Goal: Information Seeking & Learning: Learn about a topic

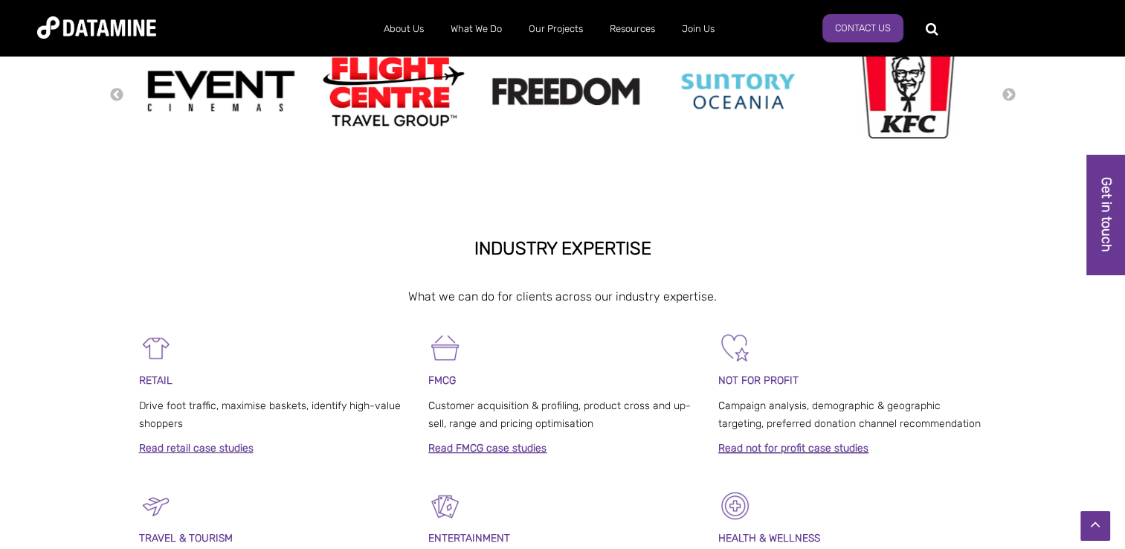
scroll to position [446, 0]
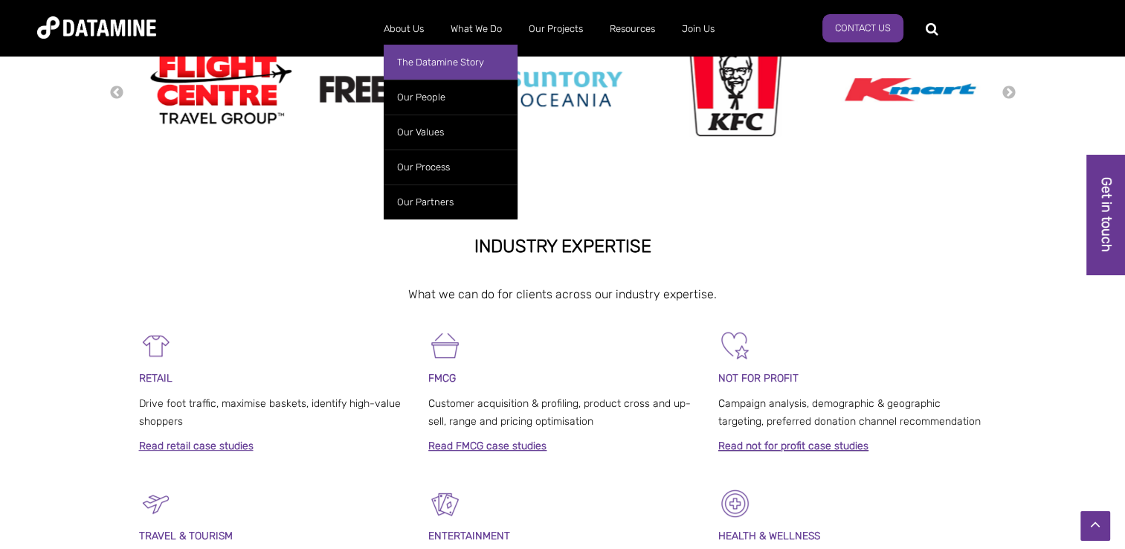
click at [431, 61] on link "The Datamine Story" at bounding box center [451, 62] width 134 height 35
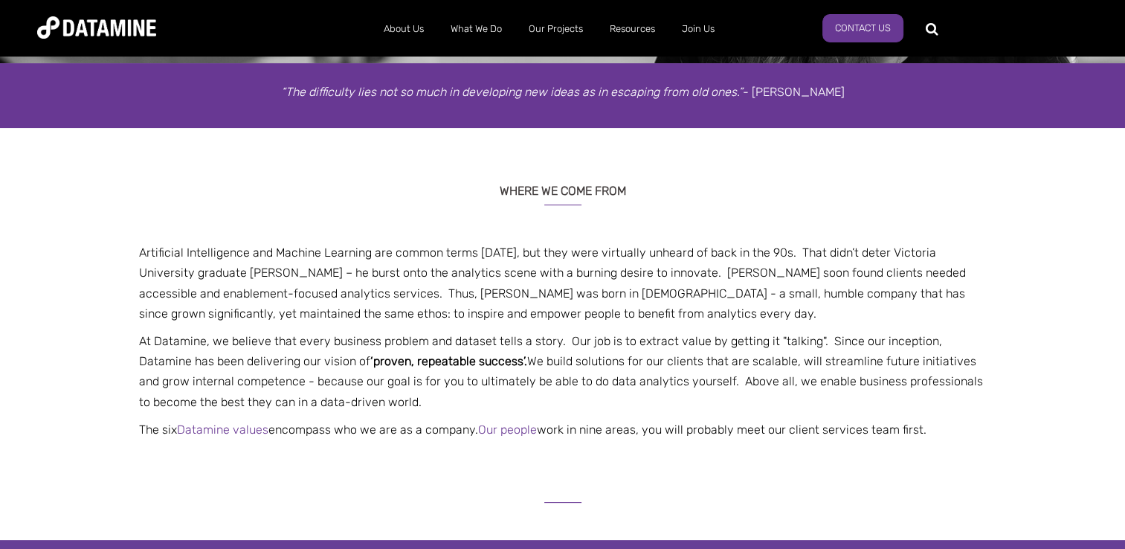
scroll to position [297, 0]
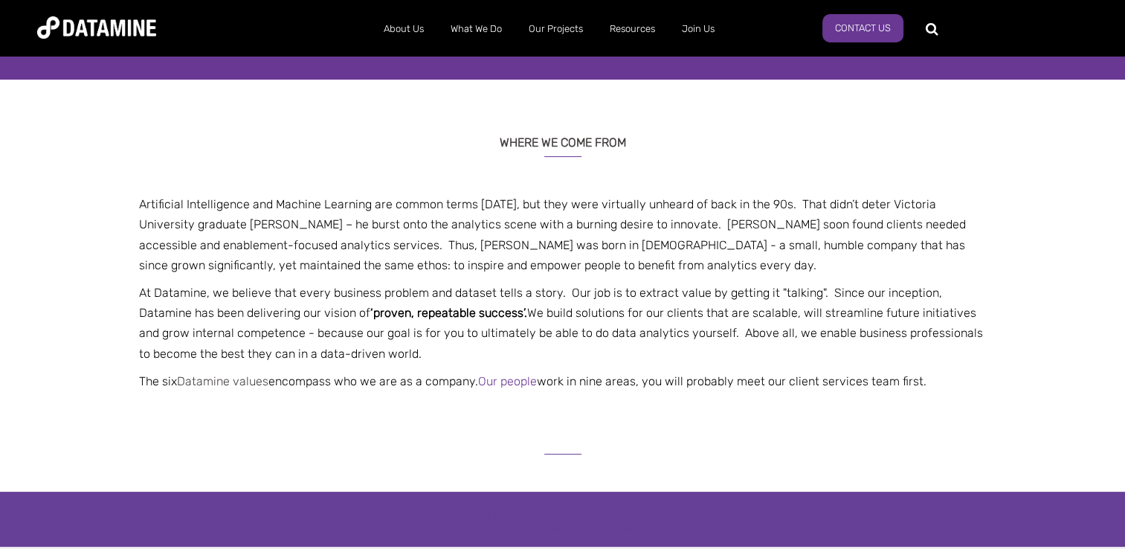
click at [193, 376] on link "Datamine values" at bounding box center [222, 381] width 91 height 14
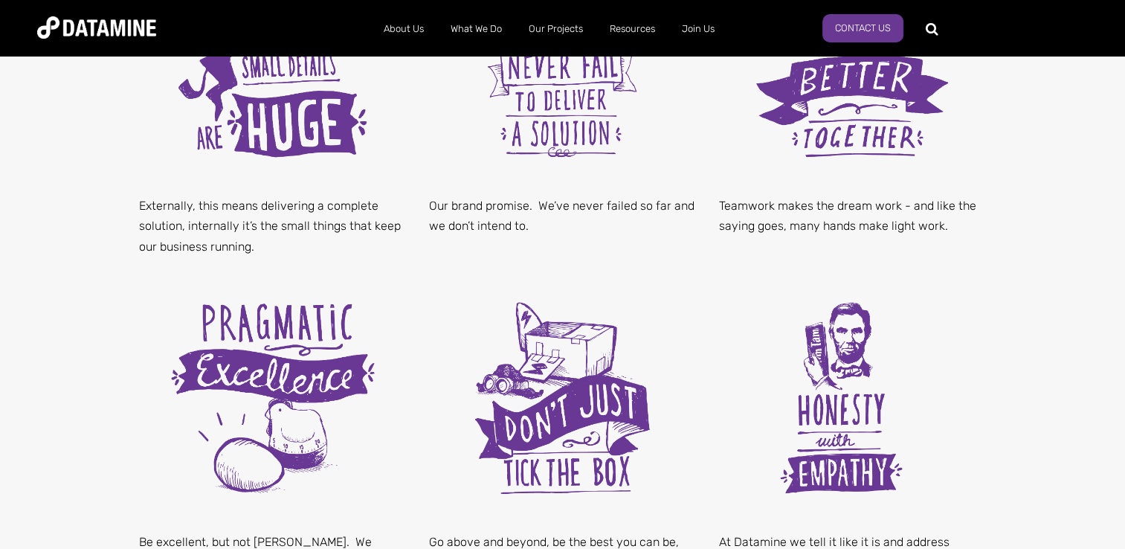
scroll to position [565, 0]
